Goal: Transaction & Acquisition: Book appointment/travel/reservation

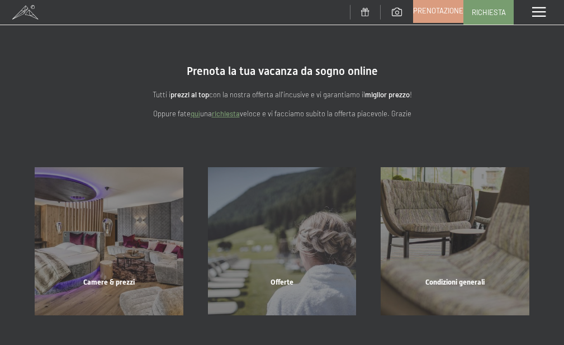
click at [450, 7] on span "Prenotazione" at bounding box center [438, 11] width 50 height 10
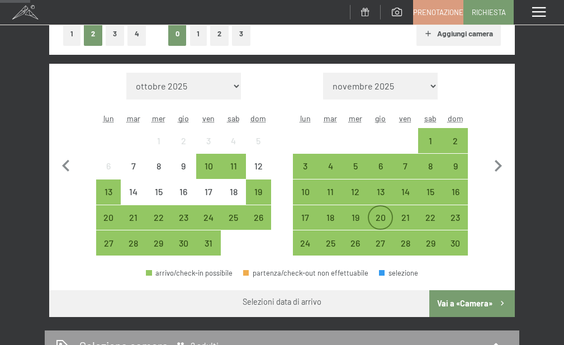
scroll to position [224, 0]
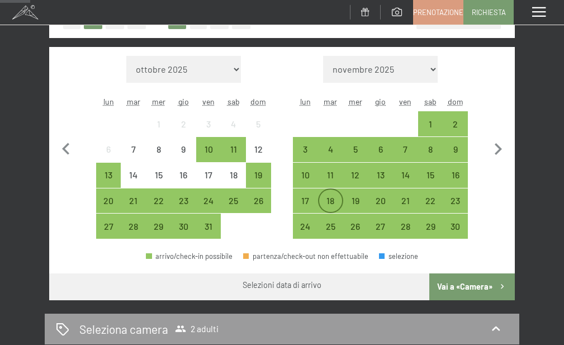
drag, startPoint x: 399, startPoint y: 203, endPoint x: 327, endPoint y: 213, distance: 73.4
click at [400, 203] on div "21" at bounding box center [405, 207] width 23 height 23
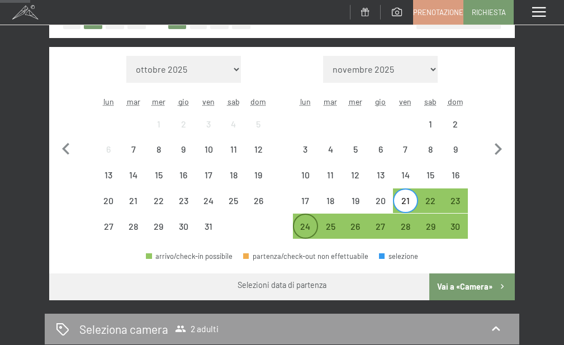
click at [309, 228] on div "24" at bounding box center [305, 233] width 23 height 23
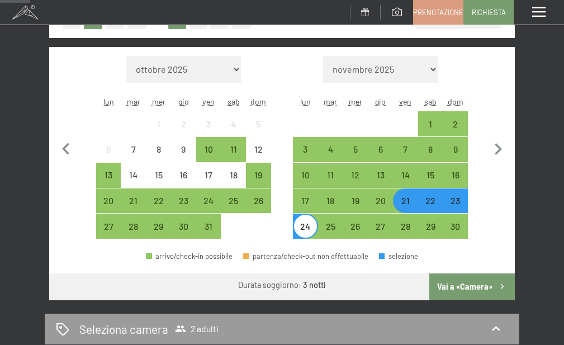
click at [462, 280] on button "Vai a «Camera»" at bounding box center [472, 286] width 86 height 27
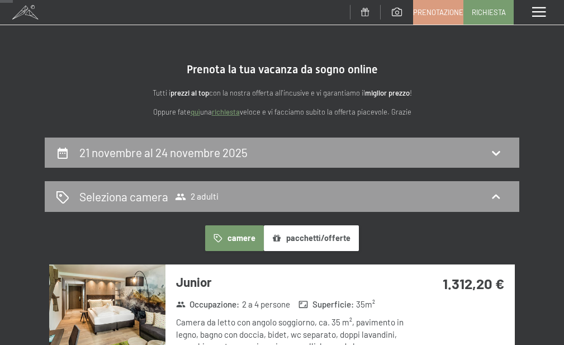
scroll to position [0, 0]
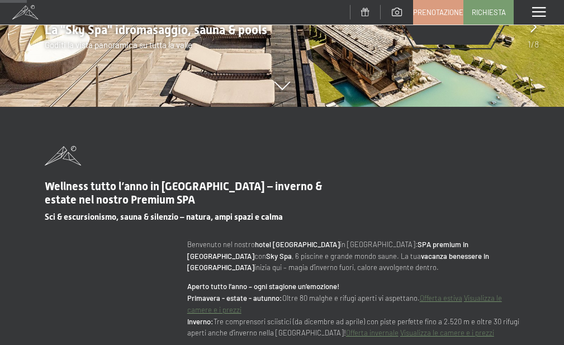
scroll to position [335, 0]
